Goal: Transaction & Acquisition: Purchase product/service

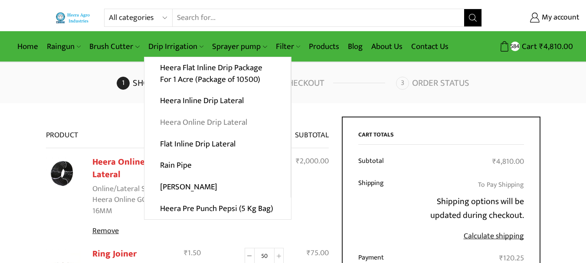
click at [206, 121] on link "Heera Online Drip Lateral" at bounding box center [217, 123] width 146 height 22
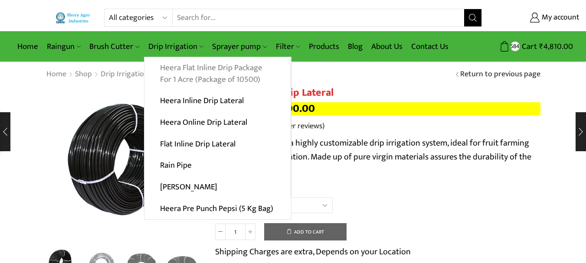
click at [219, 70] on link "Heera Flat Inline Drip Package For 1 Acre (Package of 10500)" at bounding box center [217, 73] width 146 height 33
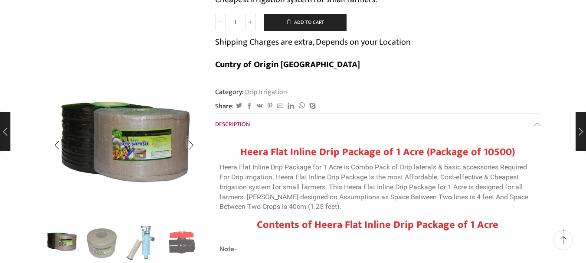
scroll to position [173, 0]
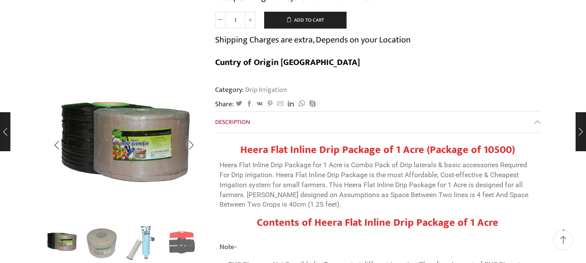
click at [188, 245] on div "Next slide" at bounding box center [191, 243] width 22 height 22
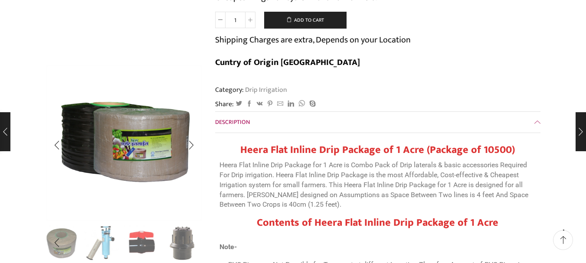
click at [188, 245] on div "Next slide" at bounding box center [191, 243] width 22 height 22
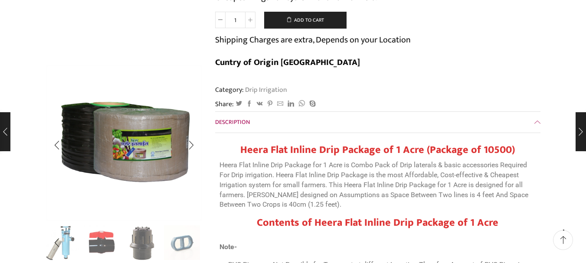
click at [188, 245] on div "Next slide" at bounding box center [191, 243] width 22 height 22
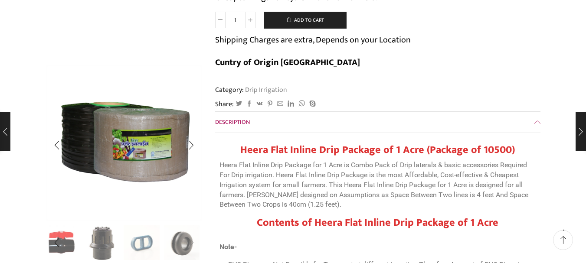
click at [188, 245] on div "Next slide" at bounding box center [191, 243] width 22 height 22
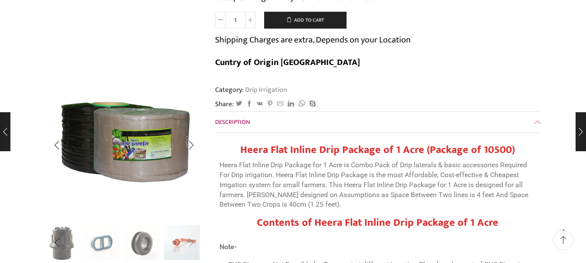
click at [188, 245] on div "Next slide" at bounding box center [191, 243] width 22 height 22
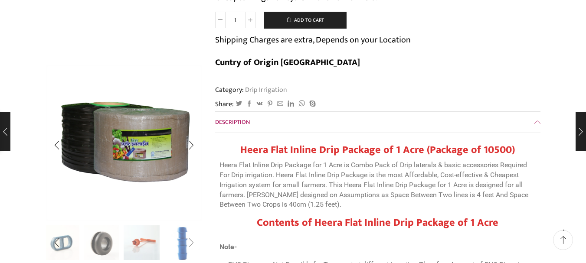
click at [188, 245] on div "Next slide" at bounding box center [191, 243] width 22 height 22
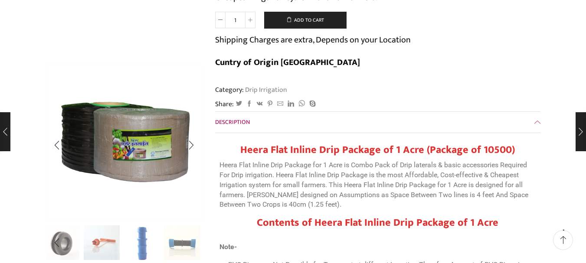
click at [188, 245] on img "10 / 10" at bounding box center [182, 244] width 36 height 36
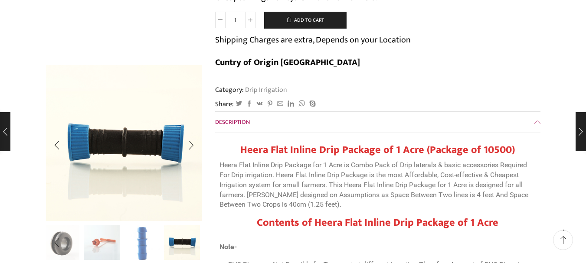
click at [188, 245] on img "10 / 10" at bounding box center [182, 242] width 36 height 36
click at [193, 146] on div "Next slide" at bounding box center [191, 145] width 22 height 22
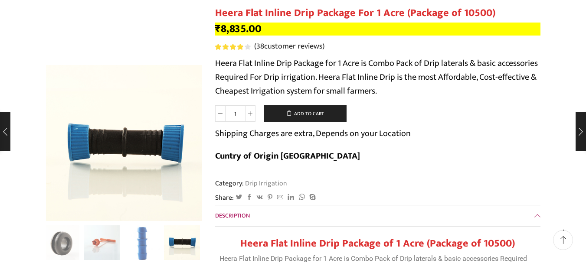
scroll to position [0, 0]
